Goal: Information Seeking & Learning: Learn about a topic

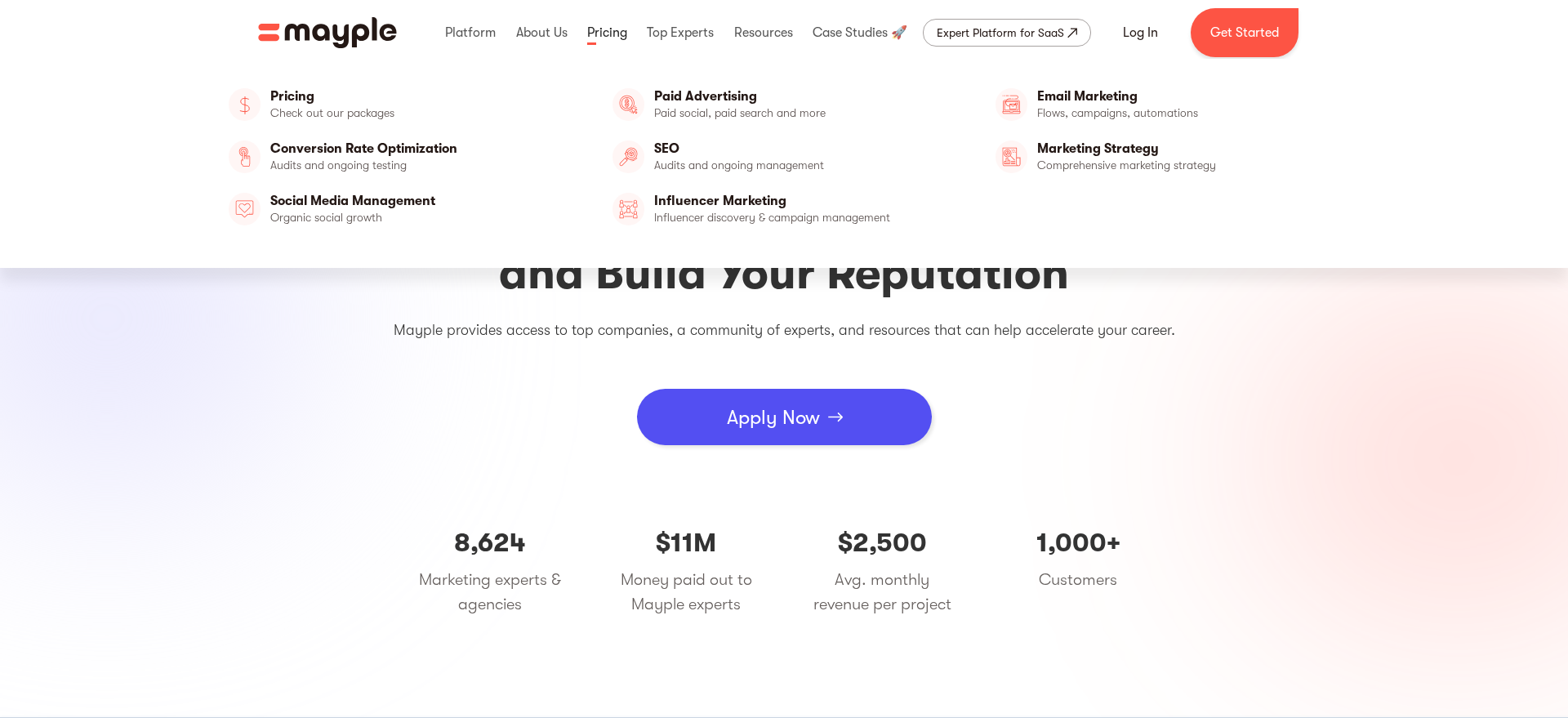
click at [615, 41] on link at bounding box center [607, 33] width 49 height 52
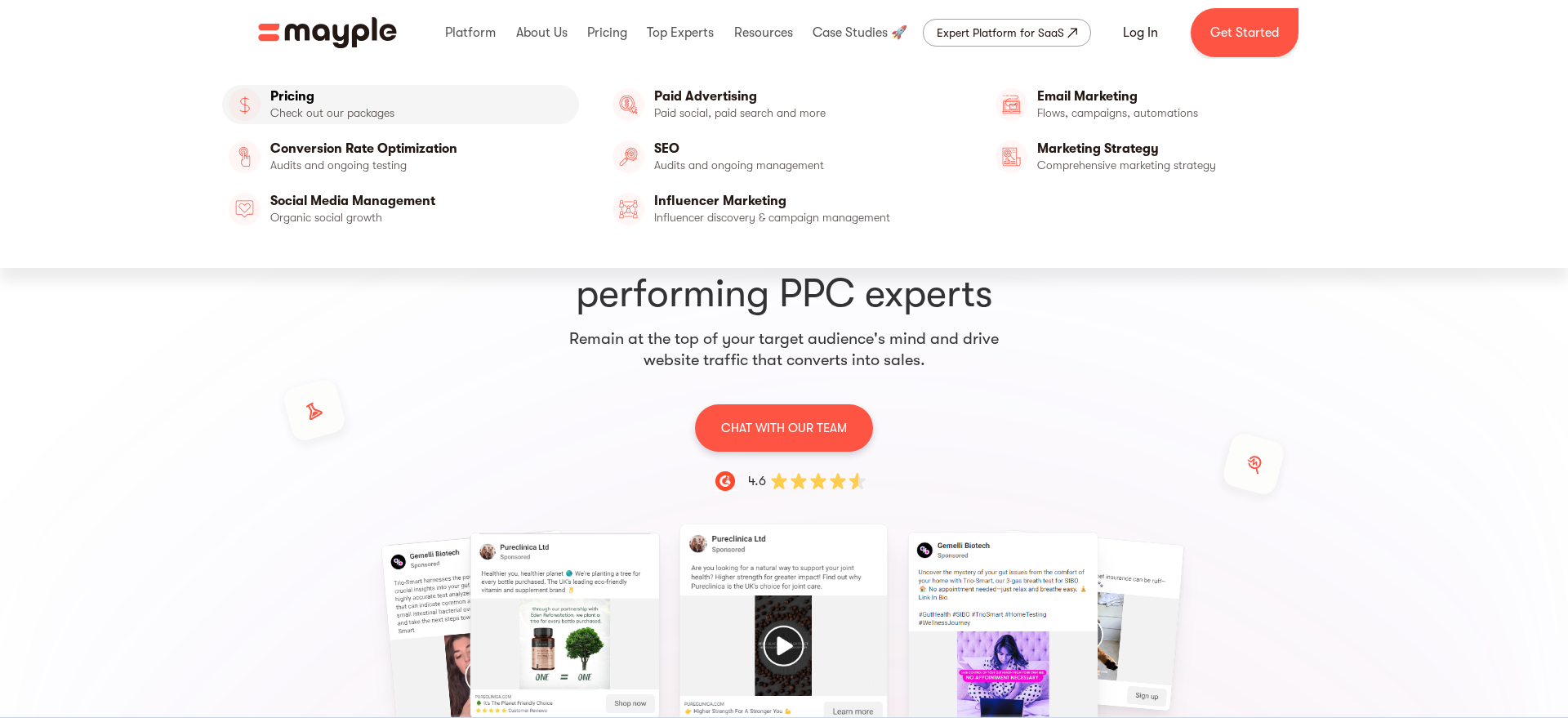
click at [314, 101] on link "Pricing" at bounding box center [401, 105] width 357 height 39
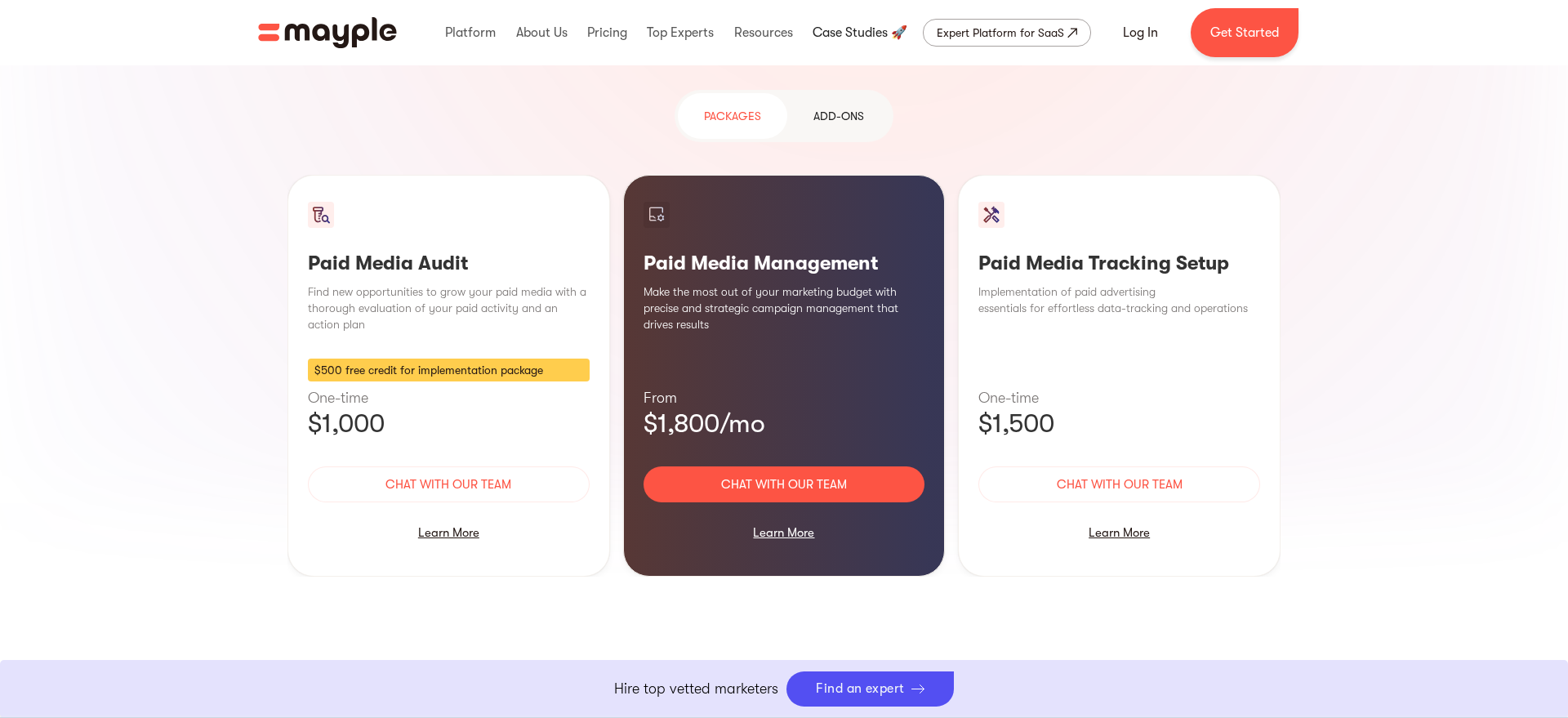
scroll to position [1513, 0]
